Goal: Use online tool/utility

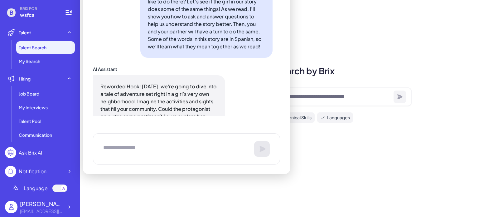
scroll to position [3381, 0]
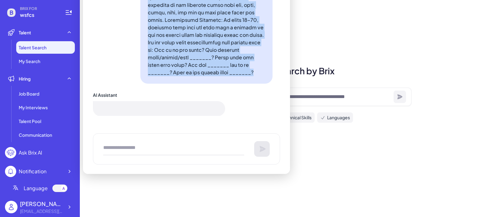
click at [269, 37] on div "You please reword Hook: [DATE] we’re going to read a fiction story about a girl…" at bounding box center [186, 32] width 187 height 165
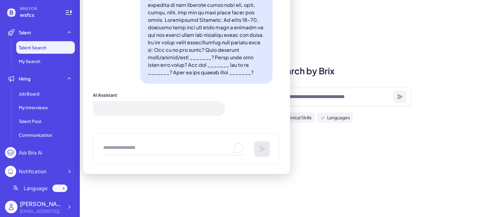
click at [115, 145] on textarea "To enrich screen reader interactions, please activate Accessibility in Grammarl…" at bounding box center [173, 148] width 141 height 12
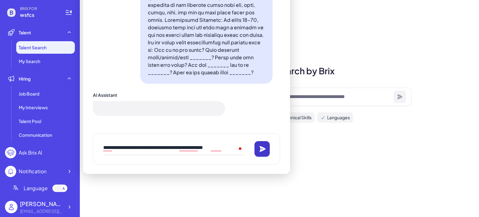
type textarea "**********"
click at [263, 148] on icon at bounding box center [263, 149] width 6 height 6
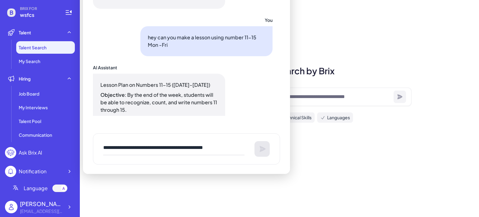
scroll to position [3457, 0]
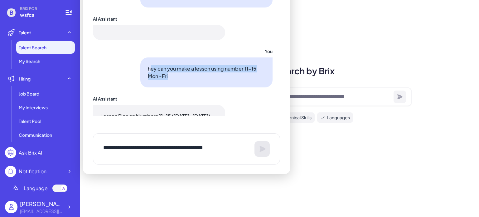
drag, startPoint x: 146, startPoint y: 60, endPoint x: 179, endPoint y: 68, distance: 33.3
click at [179, 68] on p "hey can you make a lesson using number 11-15 Mon -Fri" at bounding box center [206, 72] width 117 height 15
click at [179, 69] on p "hey can you make a lesson using number 11-15 Mon -Fri" at bounding box center [206, 72] width 117 height 15
drag, startPoint x: 145, startPoint y: 61, endPoint x: 172, endPoint y: 69, distance: 27.8
click at [171, 69] on p "hey can you make a lesson using number 11-15 Mon -Fri" at bounding box center [206, 72] width 117 height 15
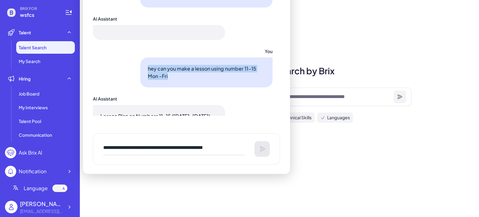
copy p "hey can you make a lesson using number 11-15 Mon -Fri"
